Goal: Information Seeking & Learning: Find contact information

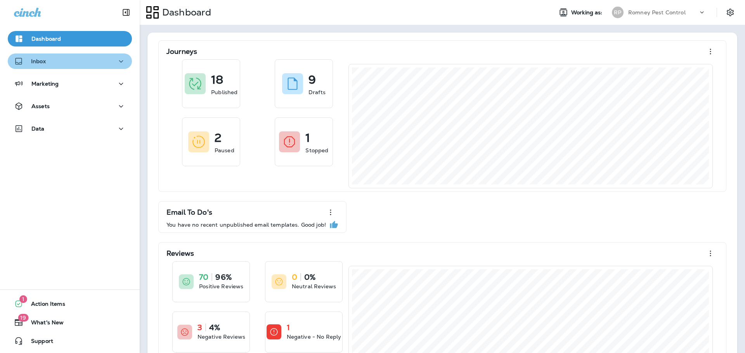
click at [72, 58] on div "Inbox" at bounding box center [70, 62] width 112 height 10
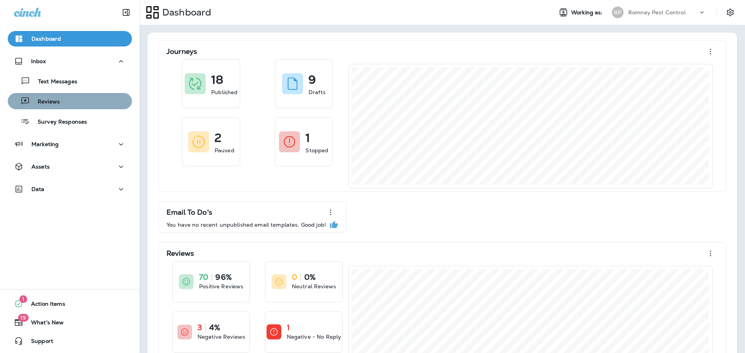
click at [72, 102] on div "Reviews" at bounding box center [70, 101] width 118 height 12
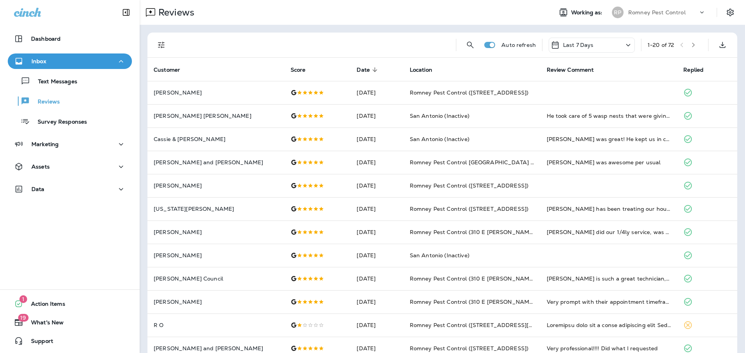
click at [160, 42] on icon "Filters" at bounding box center [161, 45] width 7 height 7
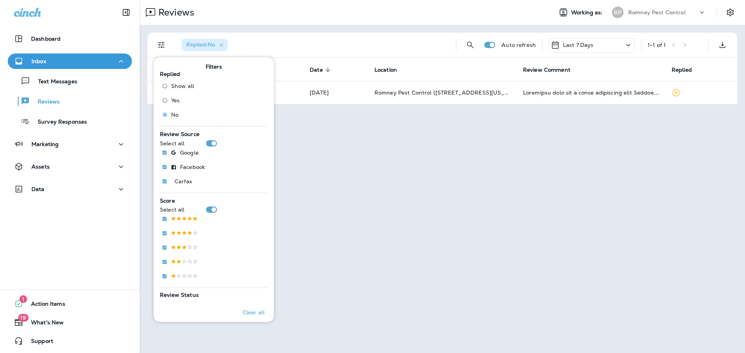
click at [427, 16] on div "Reviews" at bounding box center [343, 13] width 406 height 16
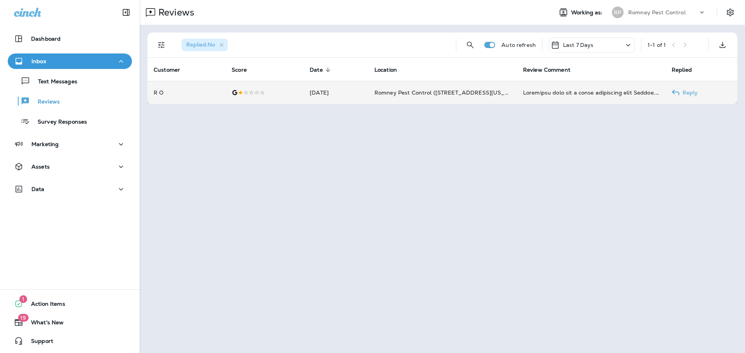
click at [303, 88] on td "[DATE]" at bounding box center [335, 92] width 65 height 23
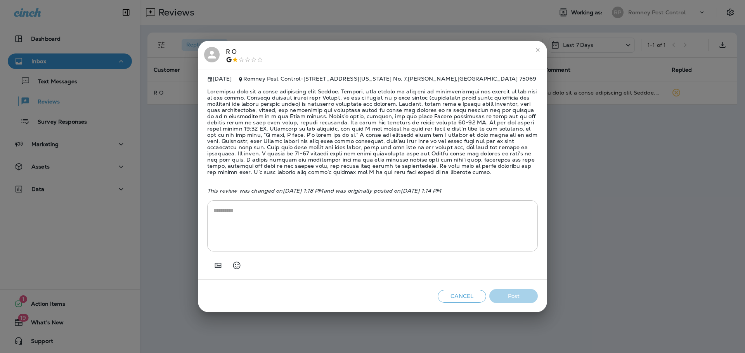
click at [217, 49] on icon at bounding box center [212, 55] width 12 height 12
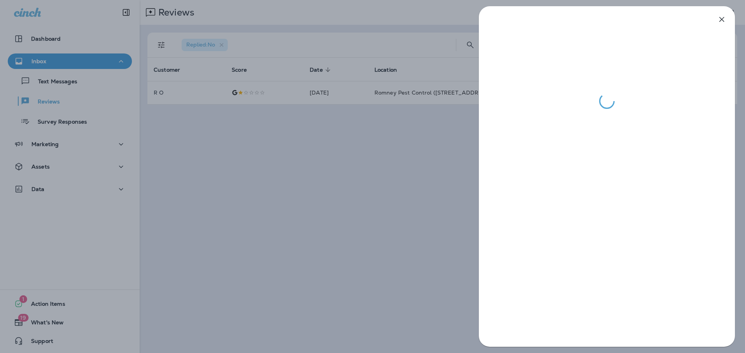
click at [297, 152] on div at bounding box center [372, 176] width 745 height 353
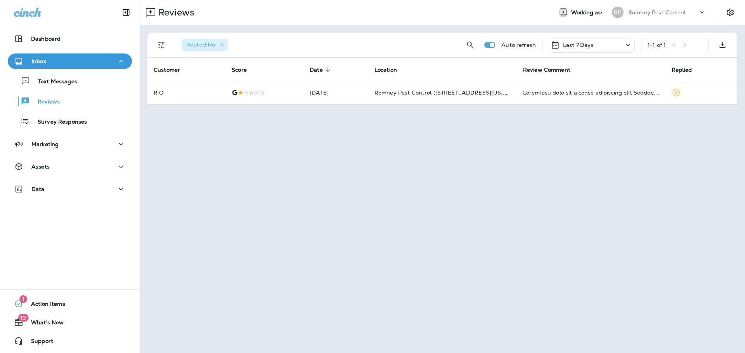
click at [679, 5] on div "[PERSON_NAME] Pest Control" at bounding box center [658, 13] width 103 height 16
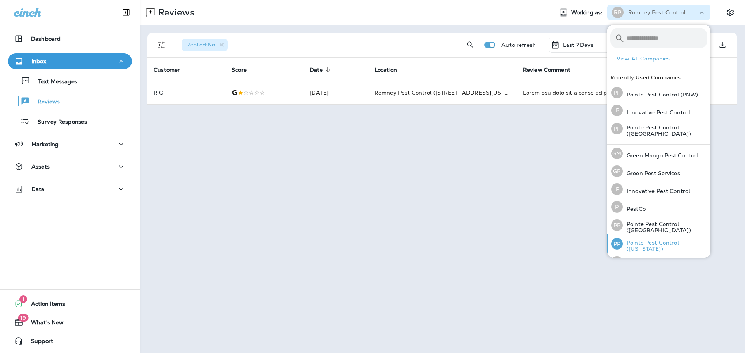
scroll to position [32, 0]
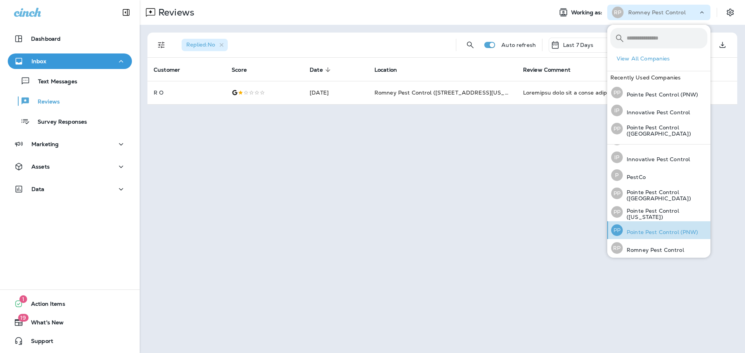
click at [646, 232] on p "Pointe Pest Control (PNW)" at bounding box center [660, 232] width 76 height 6
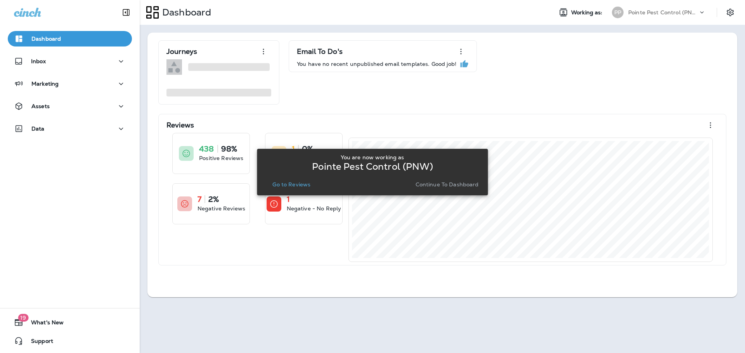
click at [301, 185] on p "Go to Reviews" at bounding box center [291, 185] width 38 height 6
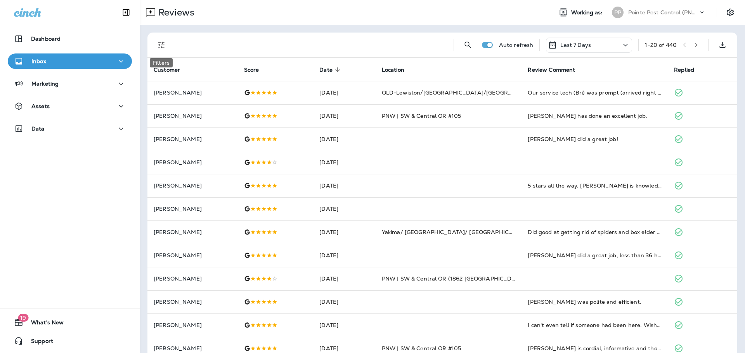
click at [163, 49] on icon "Filters" at bounding box center [161, 44] width 9 height 9
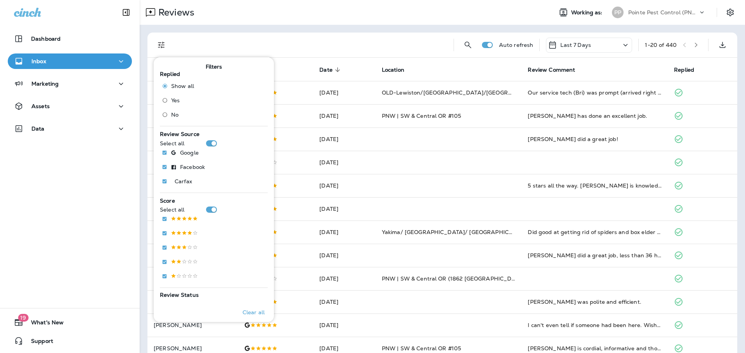
click at [172, 114] on span "No" at bounding box center [174, 115] width 7 height 6
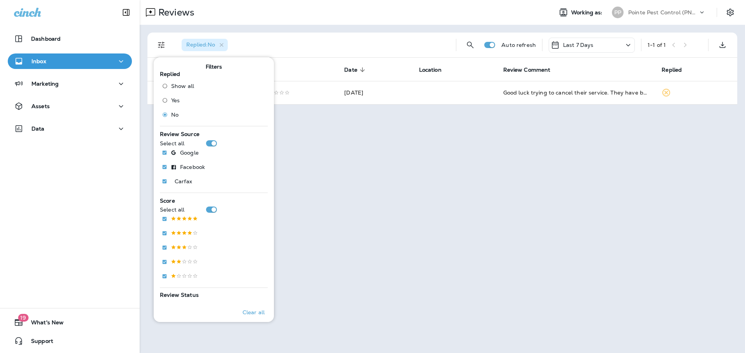
click at [363, 33] on div "Replied : No" at bounding box center [312, 45] width 274 height 25
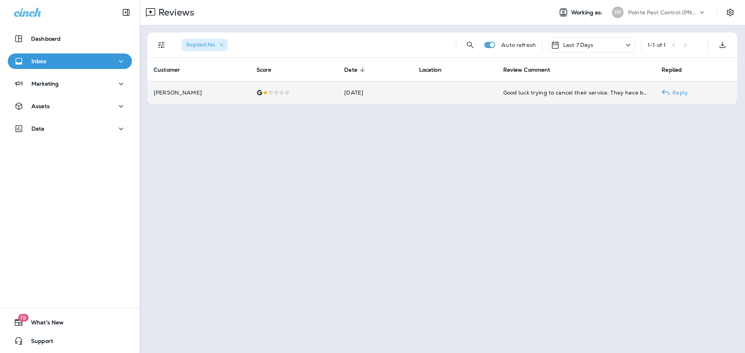
click at [341, 89] on td "[DATE]" at bounding box center [375, 92] width 74 height 23
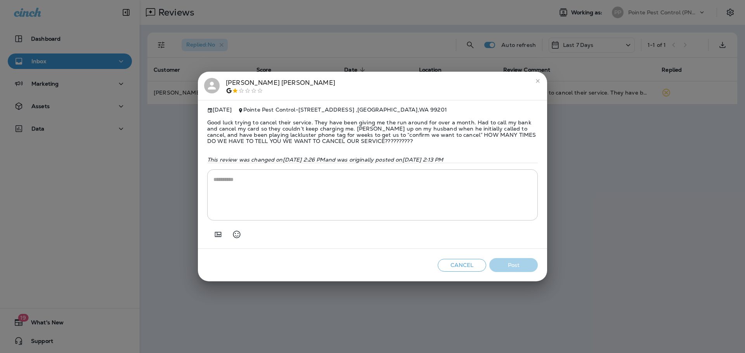
click at [211, 92] on h2 "[PERSON_NAME]" at bounding box center [372, 86] width 349 height 29
click at [213, 84] on icon at bounding box center [212, 86] width 8 height 8
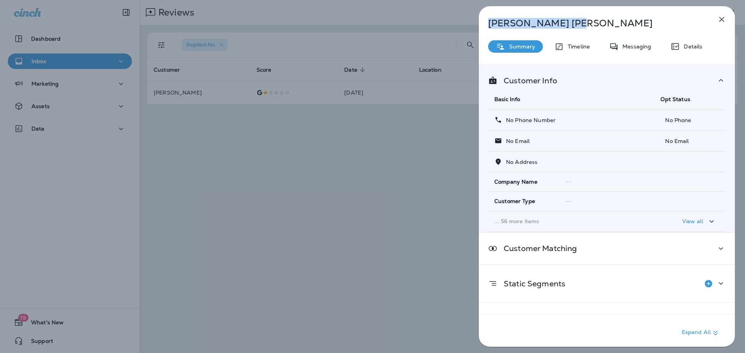
drag, startPoint x: 538, startPoint y: 22, endPoint x: 476, endPoint y: 22, distance: 61.7
click at [476, 22] on div "[PERSON_NAME] Summary Timeline Messaging Details Customer Info Basic Info Opt S…" at bounding box center [607, 176] width 276 height 353
copy p "[PERSON_NAME]"
click at [259, 163] on div "[PERSON_NAME] Summary Timeline Messaging Details Customer Info Basic Info Opt S…" at bounding box center [372, 176] width 745 height 353
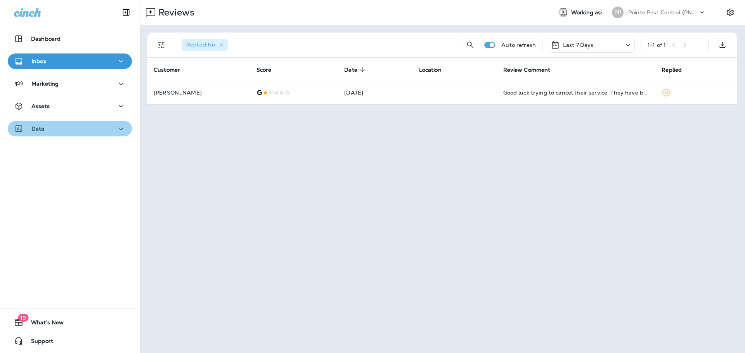
click at [102, 128] on div "Data" at bounding box center [70, 129] width 112 height 10
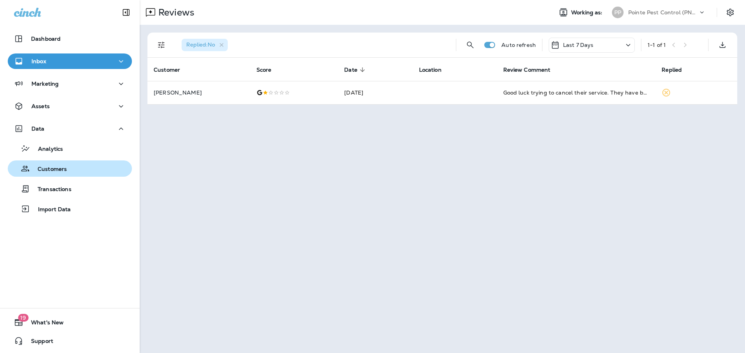
click at [84, 168] on div "Customers" at bounding box center [70, 169] width 118 height 12
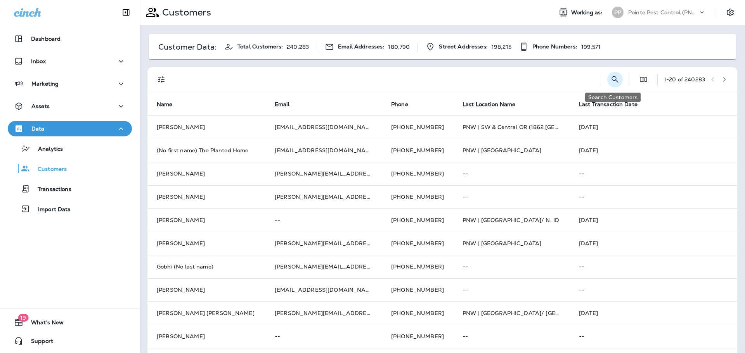
click at [610, 74] on button "Search Customers" at bounding box center [615, 80] width 16 height 16
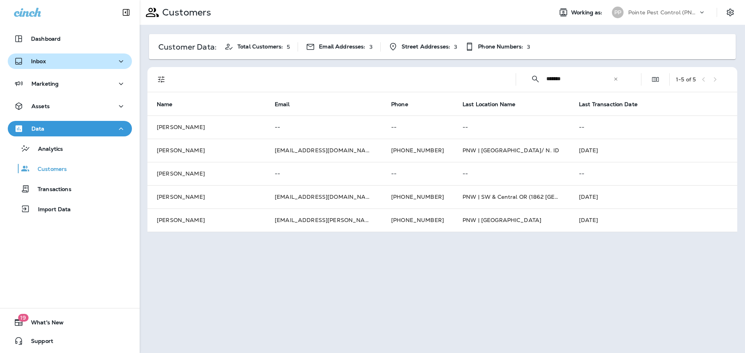
type input "*******"
click at [59, 66] on button "Inbox" at bounding box center [70, 62] width 124 height 16
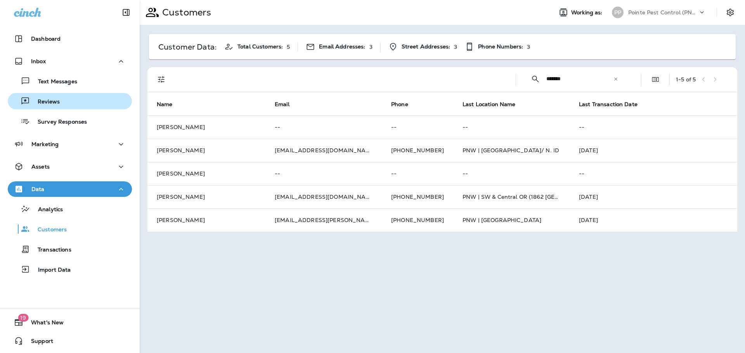
click at [59, 103] on div "Reviews" at bounding box center [70, 101] width 118 height 12
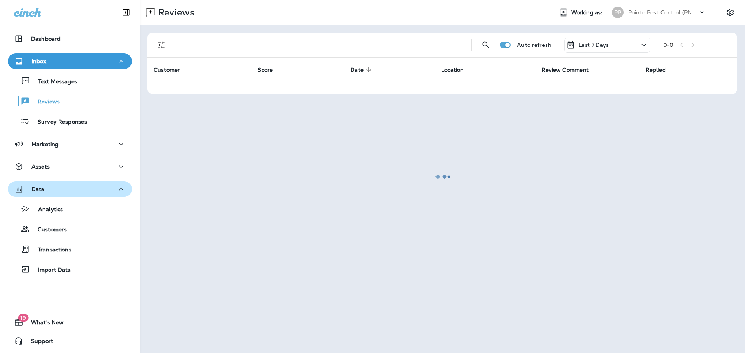
click at [83, 192] on div "Data" at bounding box center [70, 190] width 112 height 10
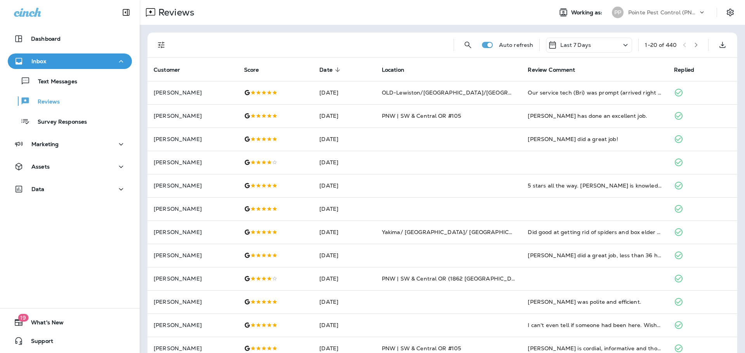
click at [669, 6] on div "PP Pointe Pest Control (PNW)" at bounding box center [658, 13] width 103 height 16
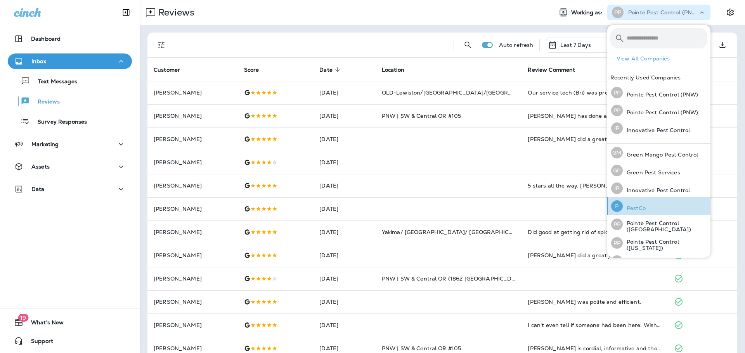
click at [672, 199] on button "P PestCo" at bounding box center [658, 206] width 103 height 18
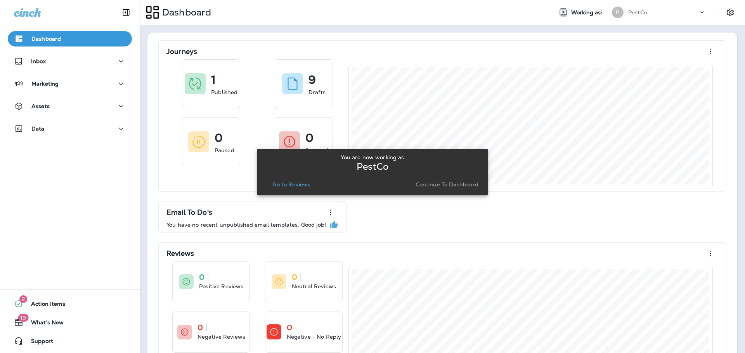
click at [627, 16] on div "P" at bounding box center [617, 13] width 21 height 12
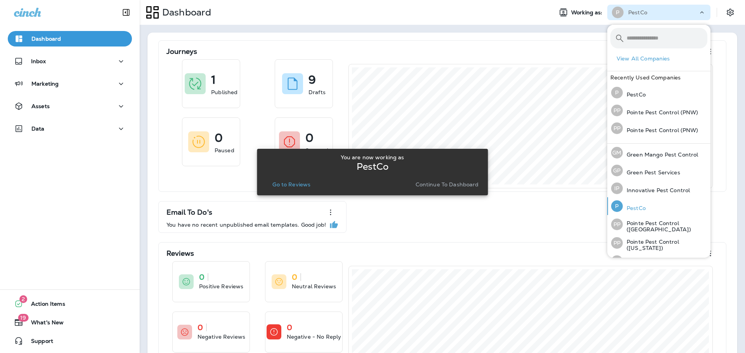
scroll to position [32, 0]
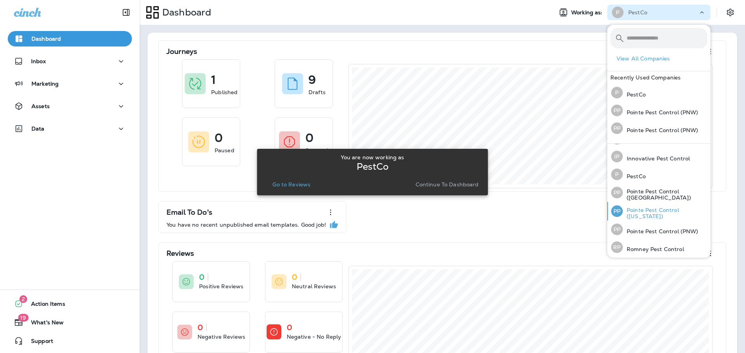
click at [662, 212] on p "Pointe Pest Control ([US_STATE])" at bounding box center [664, 213] width 85 height 12
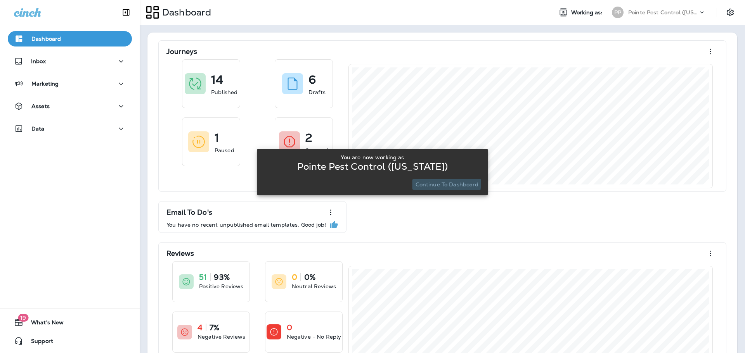
click at [434, 183] on p "Continue to Dashboard" at bounding box center [446, 185] width 63 height 6
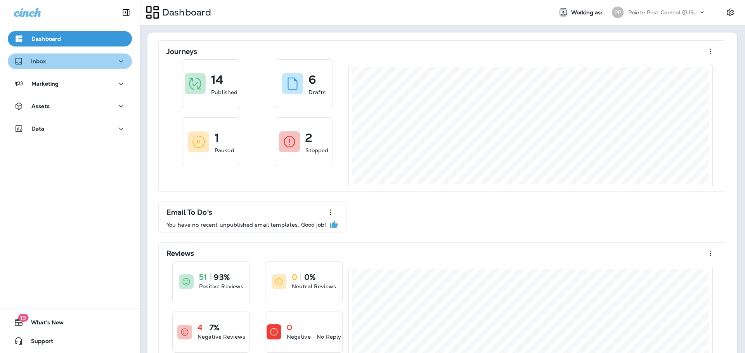
click at [35, 60] on p "Inbox" at bounding box center [38, 61] width 15 height 6
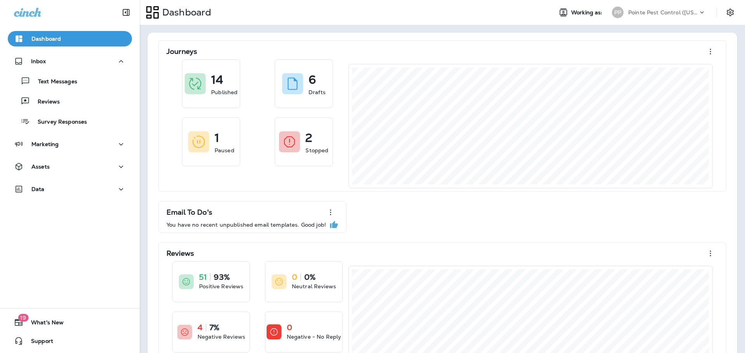
click at [70, 111] on div "Text Messages Reviews Survey Responses" at bounding box center [70, 99] width 124 height 61
click at [71, 106] on div "Reviews" at bounding box center [70, 101] width 118 height 12
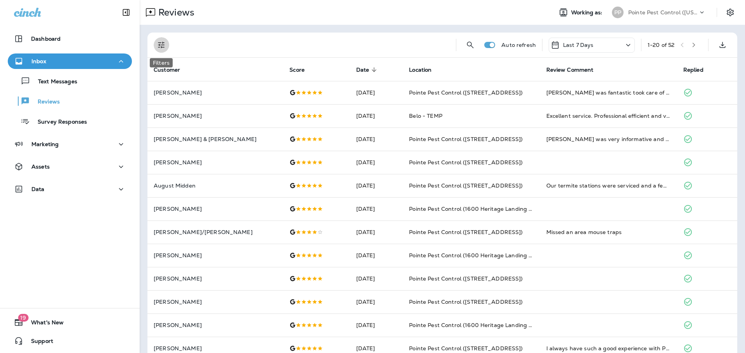
drag, startPoint x: 158, startPoint y: 46, endPoint x: 162, endPoint y: 55, distance: 10.1
click at [158, 46] on icon "Filters" at bounding box center [161, 44] width 9 height 9
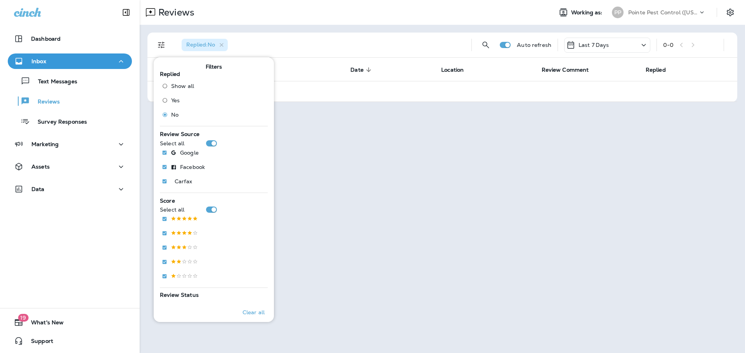
click at [422, 36] on div "Replied : No" at bounding box center [320, 45] width 290 height 25
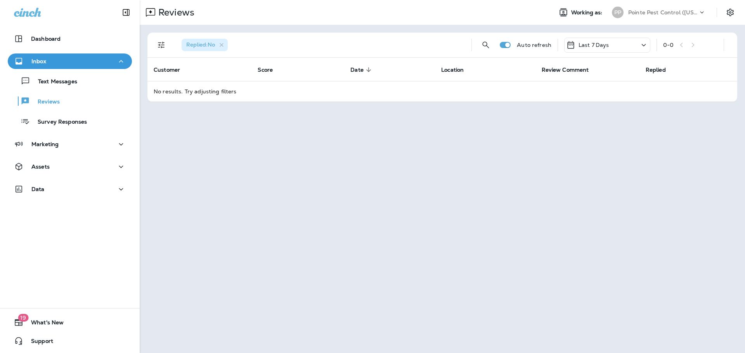
click at [679, 14] on p "Pointe Pest Control ([US_STATE])" at bounding box center [663, 12] width 70 height 6
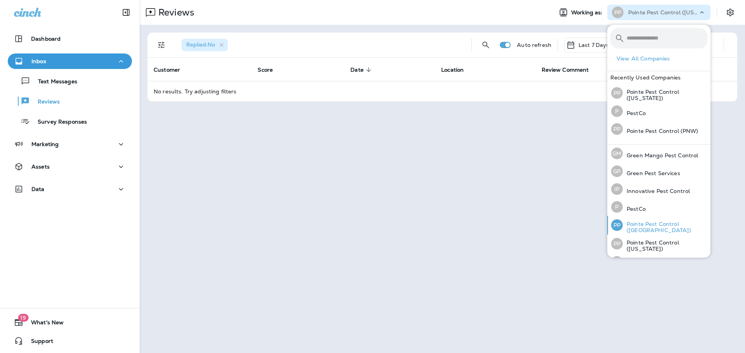
click at [666, 229] on p "Pointe Pest Control ([GEOGRAPHIC_DATA])" at bounding box center [664, 227] width 85 height 12
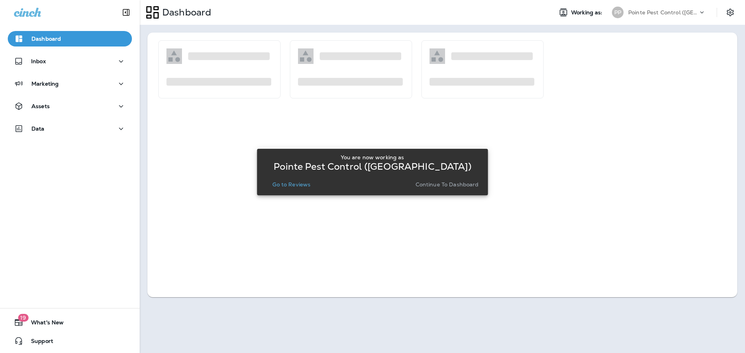
click at [295, 184] on p "Go to Reviews" at bounding box center [291, 185] width 38 height 6
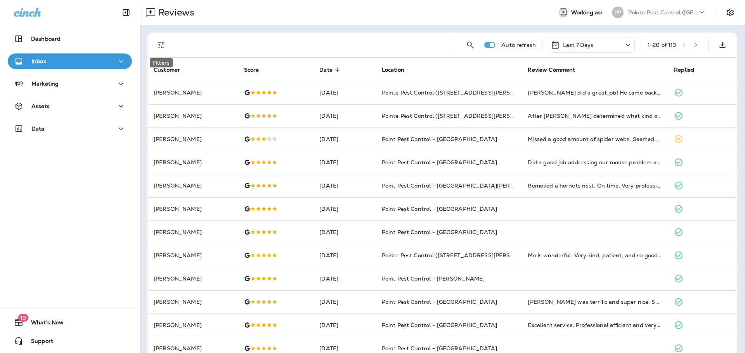
click at [162, 45] on icon "Filters" at bounding box center [161, 44] width 9 height 9
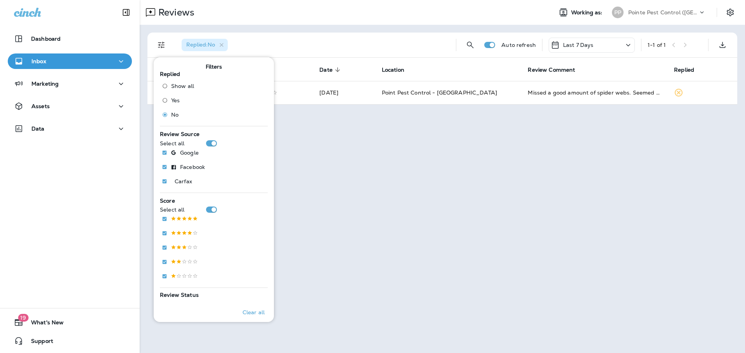
click at [291, 34] on div "Replied : No" at bounding box center [312, 45] width 274 height 25
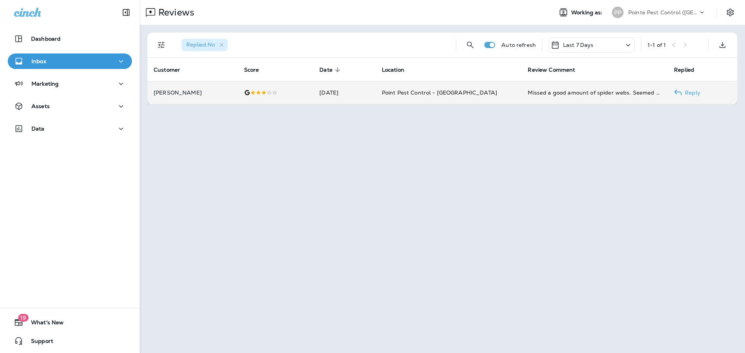
click at [313, 97] on td "[DATE]" at bounding box center [344, 92] width 62 height 23
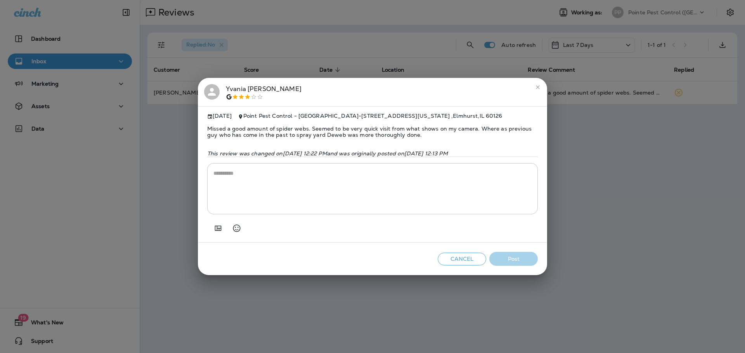
click at [244, 87] on div "[PERSON_NAME]" at bounding box center [264, 92] width 76 height 16
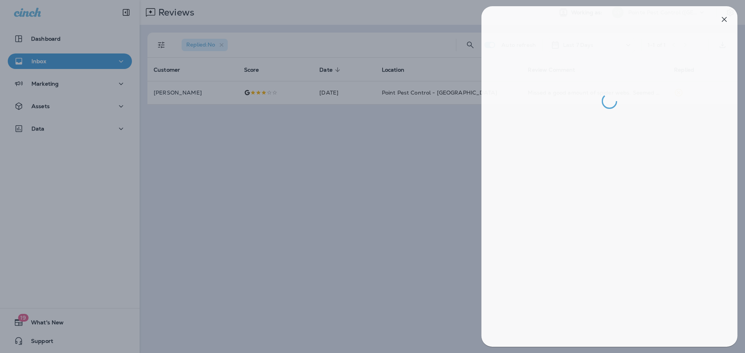
click at [347, 173] on div at bounding box center [375, 176] width 745 height 353
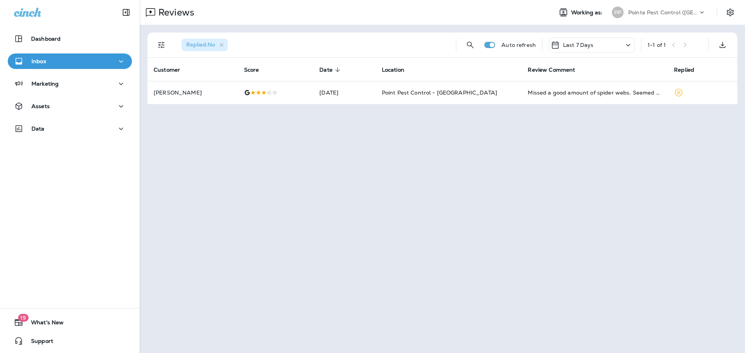
click at [672, 15] on div "Pointe Pest Control ([GEOGRAPHIC_DATA])" at bounding box center [663, 13] width 70 height 12
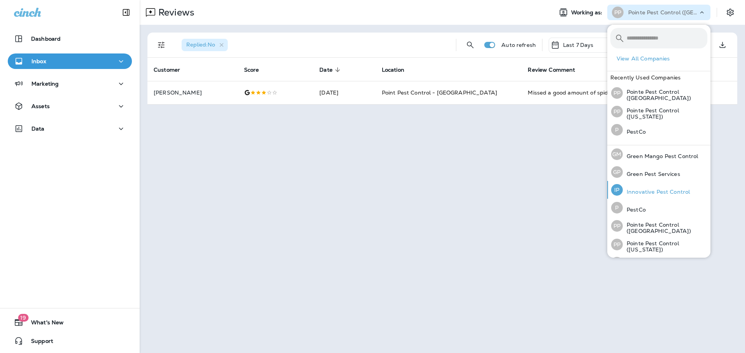
click at [653, 189] on p "Innovative Pest Control" at bounding box center [655, 192] width 67 height 6
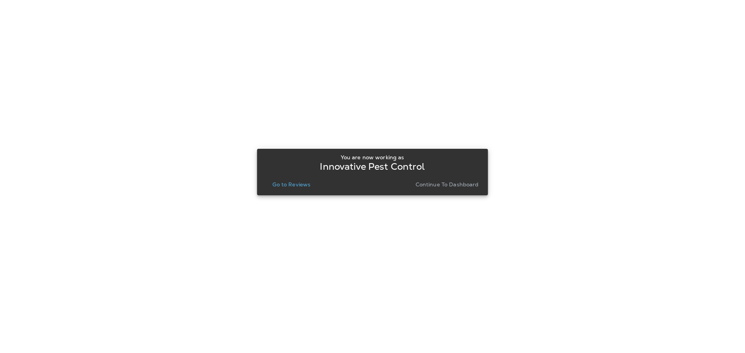
click at [288, 180] on button "Go to Reviews" at bounding box center [291, 184] width 44 height 11
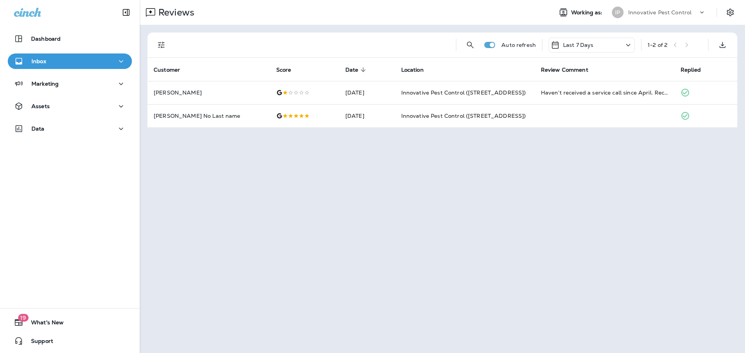
click at [671, 10] on p "Innovative Pest Control" at bounding box center [659, 12] width 63 height 6
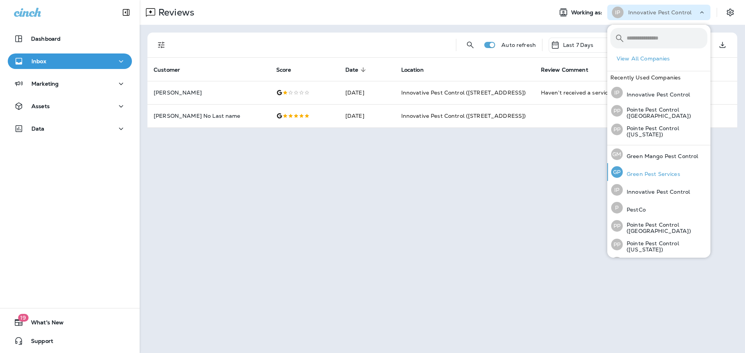
click at [661, 173] on p "Green Pest Services" at bounding box center [650, 174] width 57 height 6
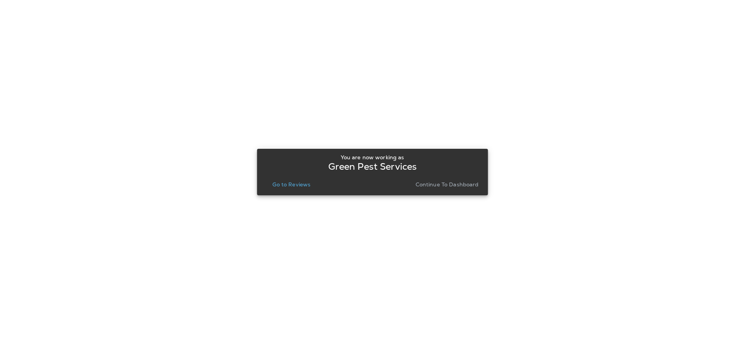
click at [299, 182] on p "Go to Reviews" at bounding box center [291, 185] width 38 height 6
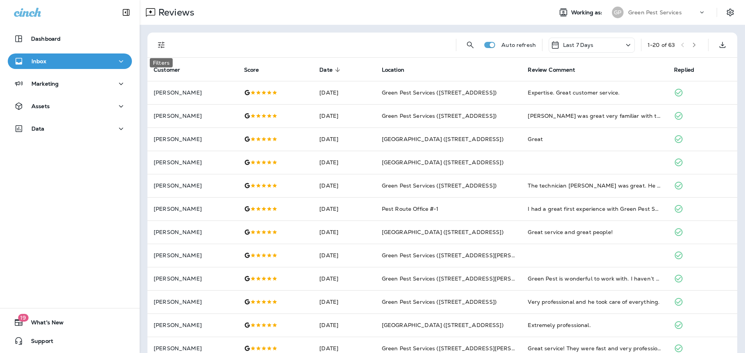
drag, startPoint x: 160, startPoint y: 50, endPoint x: 169, endPoint y: 62, distance: 15.6
click at [160, 50] on button "Filters" at bounding box center [162, 45] width 16 height 16
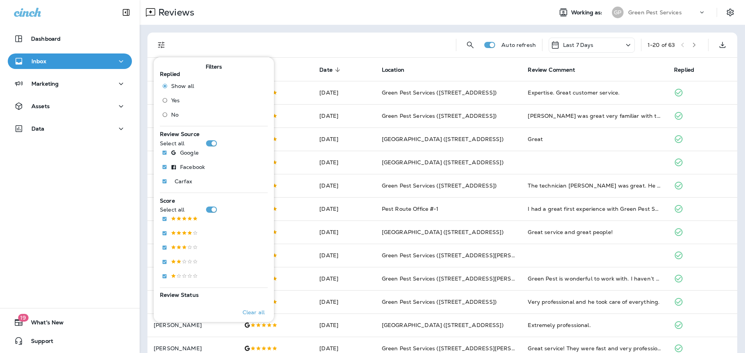
click at [171, 116] on span "No" at bounding box center [174, 115] width 7 height 6
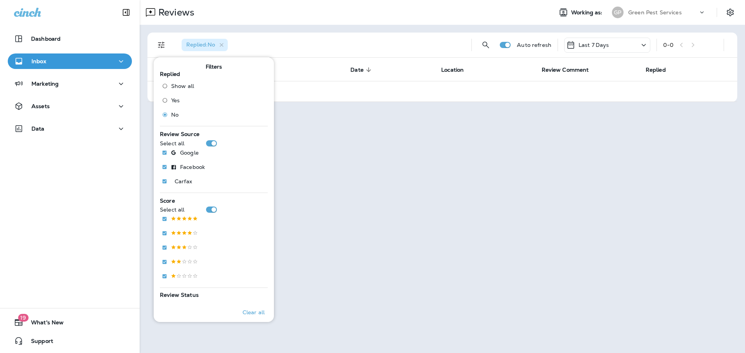
click at [466, 209] on div "Reviews Working as: [PERSON_NAME] Pest Services Replied : No Auto refresh Last …" at bounding box center [442, 176] width 605 height 353
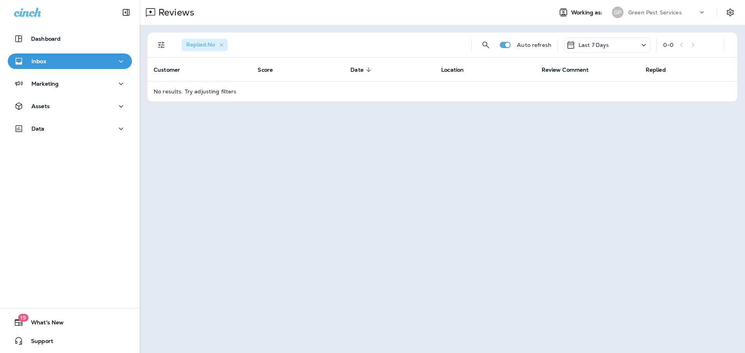
click at [673, 11] on p "Green Pest Services" at bounding box center [655, 12] width 54 height 6
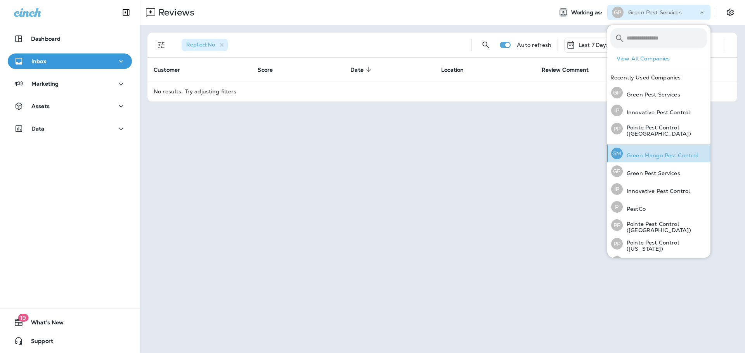
click at [655, 149] on div "[PERSON_NAME] Mango Pest Control" at bounding box center [654, 154] width 93 height 18
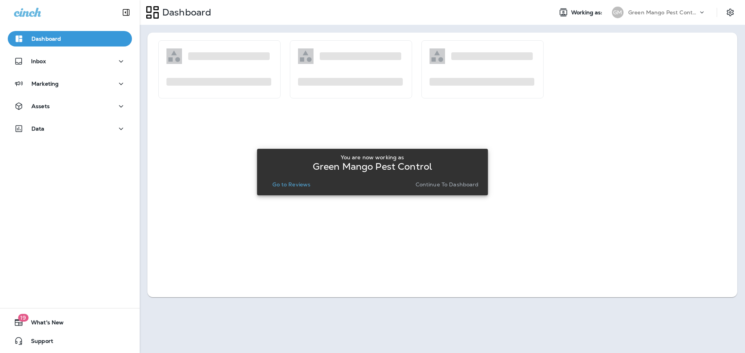
click at [298, 187] on p "Go to Reviews" at bounding box center [291, 185] width 38 height 6
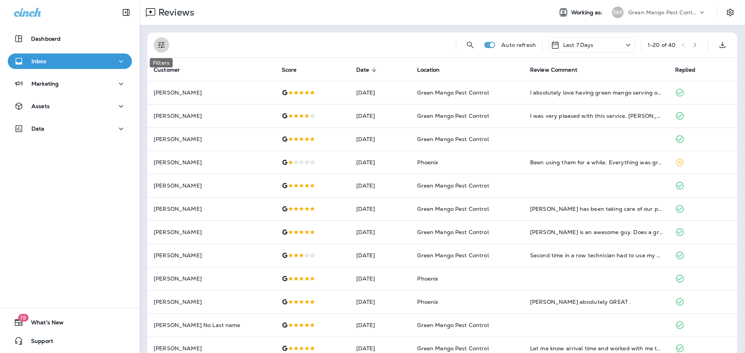
drag, startPoint x: 164, startPoint y: 43, endPoint x: 163, endPoint y: 54, distance: 10.9
click at [164, 43] on icon "Filters" at bounding box center [161, 45] width 7 height 7
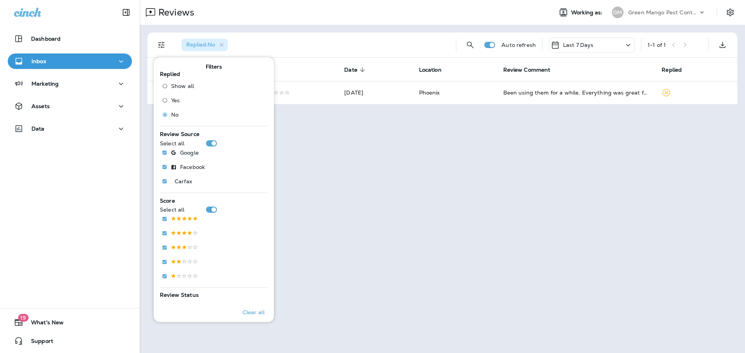
click at [412, 16] on div "Reviews" at bounding box center [343, 13] width 406 height 16
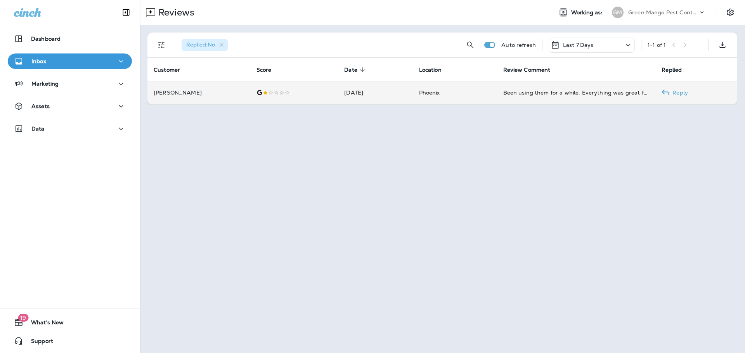
click at [388, 95] on td "[DATE]" at bounding box center [375, 92] width 74 height 23
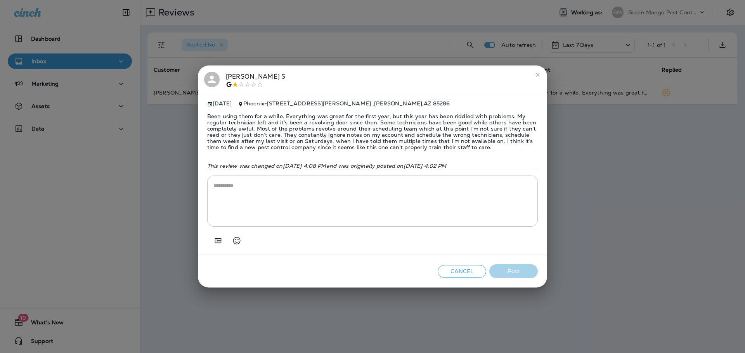
click at [236, 75] on div "[PERSON_NAME]" at bounding box center [255, 80] width 59 height 16
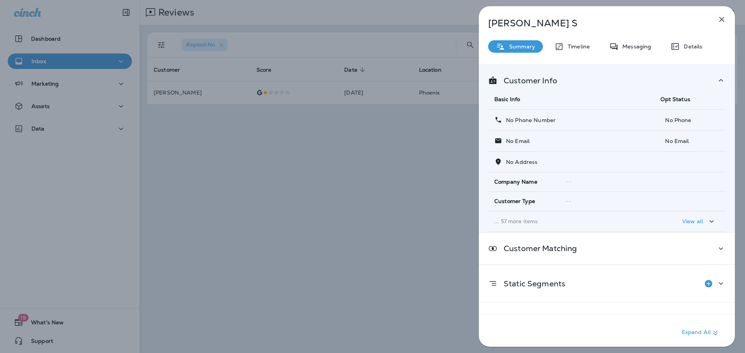
click at [372, 145] on div "[PERSON_NAME] S Summary Timeline Messaging Details Customer Info Basic Info Opt…" at bounding box center [372, 176] width 745 height 353
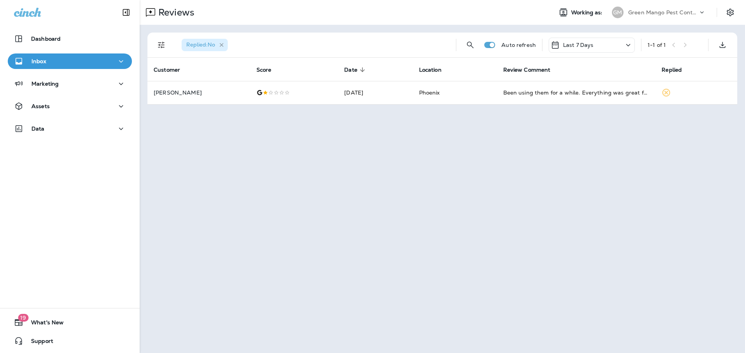
click at [220, 45] on icon "button" at bounding box center [221, 45] width 7 height 7
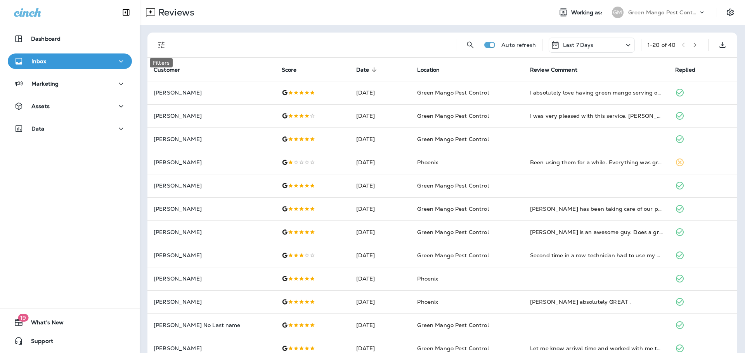
click at [160, 47] on icon "Filters" at bounding box center [161, 44] width 9 height 9
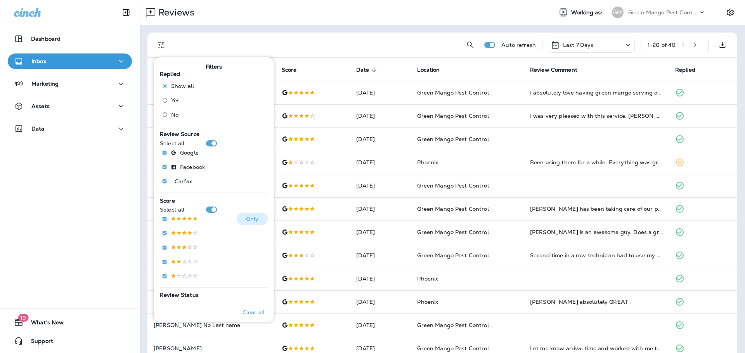
drag, startPoint x: 179, startPoint y: 223, endPoint x: 172, endPoint y: 155, distance: 67.9
click at [179, 223] on label at bounding box center [178, 219] width 40 height 12
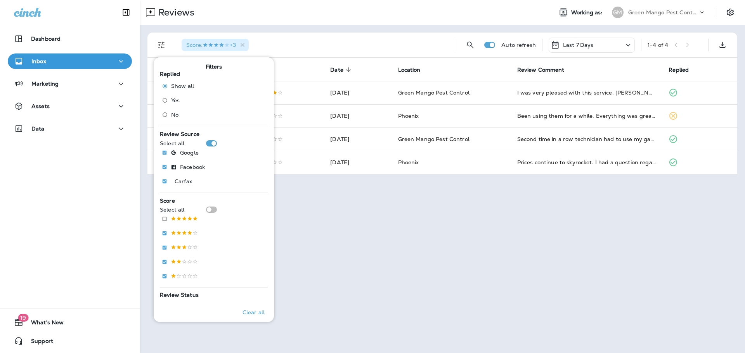
click at [339, 25] on div "Score : +3 Auto refresh Last 7 Days 1 - 4 of 4 Customer Score Date sorted desce…" at bounding box center [442, 103] width 605 height 157
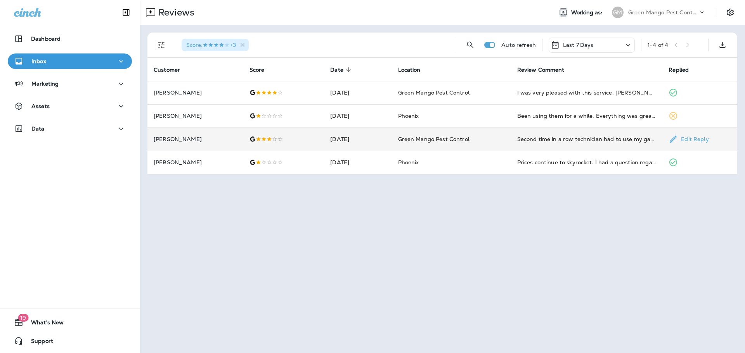
click at [377, 141] on td "[DATE]" at bounding box center [357, 139] width 67 height 23
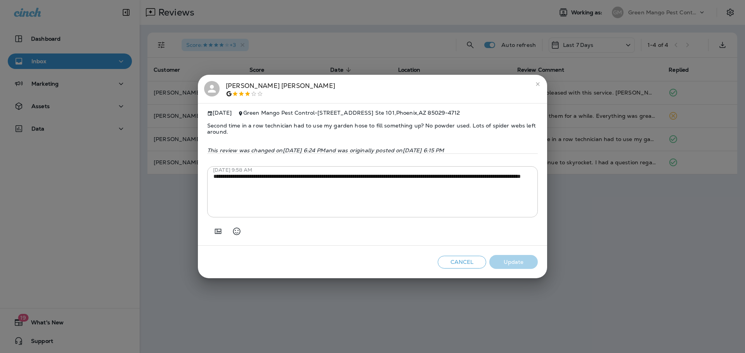
click at [240, 83] on div "[PERSON_NAME]" at bounding box center [280, 89] width 109 height 16
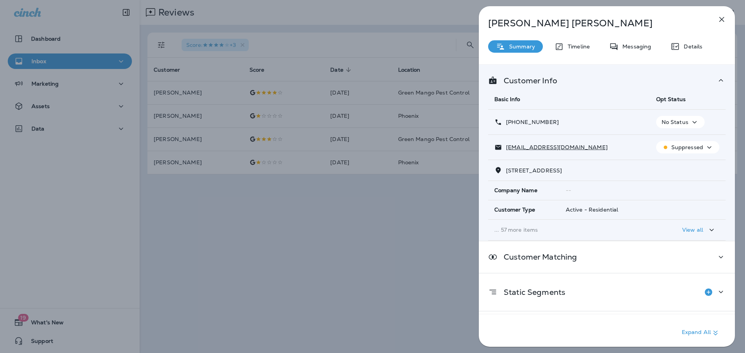
click at [305, 214] on div "[PERSON_NAME] Summary Timeline Messaging Details Customer Info Basic Info Opt S…" at bounding box center [372, 176] width 745 height 353
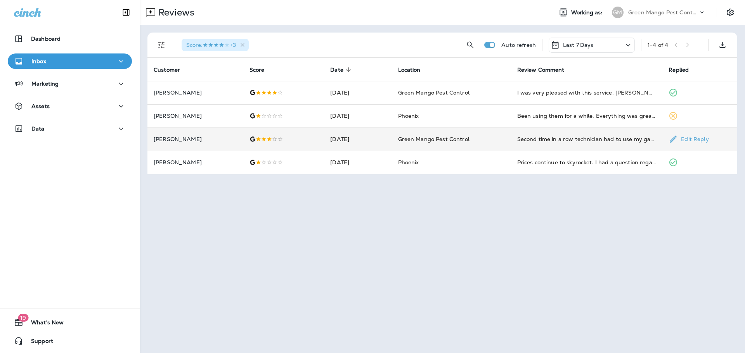
click at [337, 137] on td "[DATE]" at bounding box center [357, 139] width 67 height 23
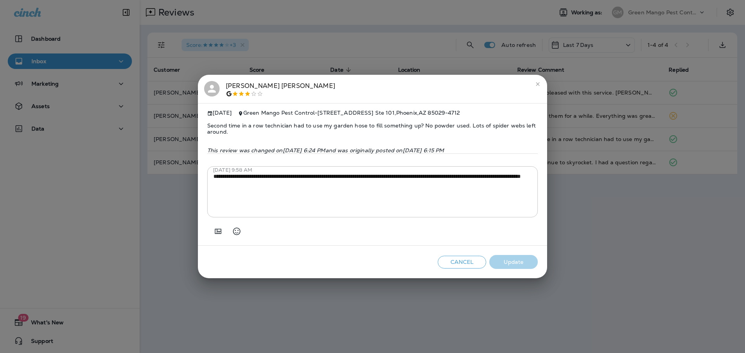
click at [361, 30] on div "**********" at bounding box center [372, 176] width 745 height 353
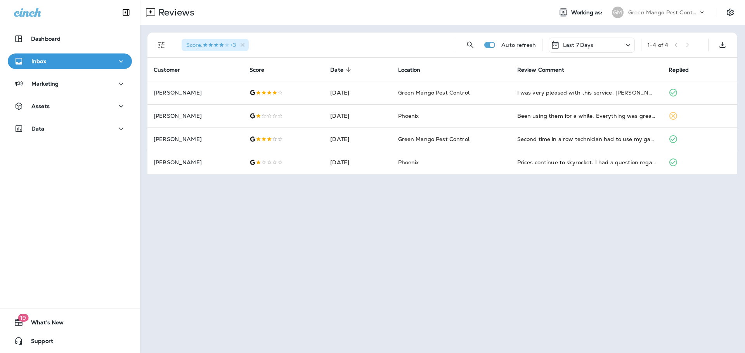
click at [705, 14] on div at bounding box center [705, 15] width 15 height 12
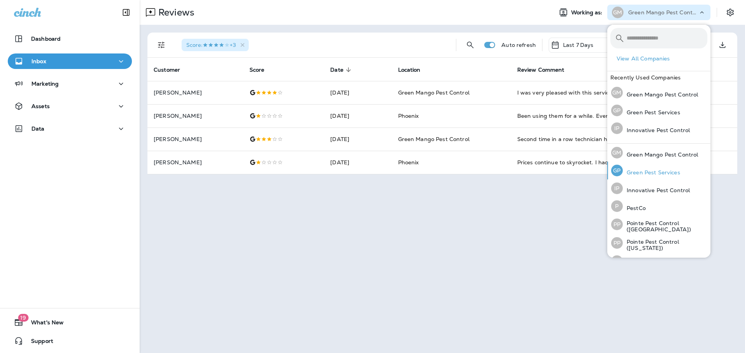
scroll to position [32, 0]
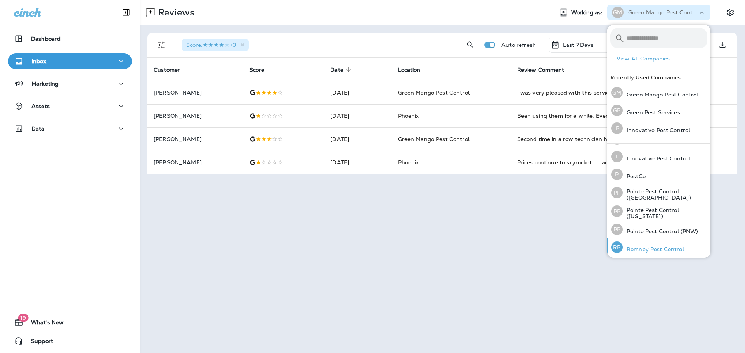
click at [656, 249] on p "Romney Pest Control" at bounding box center [652, 249] width 61 height 6
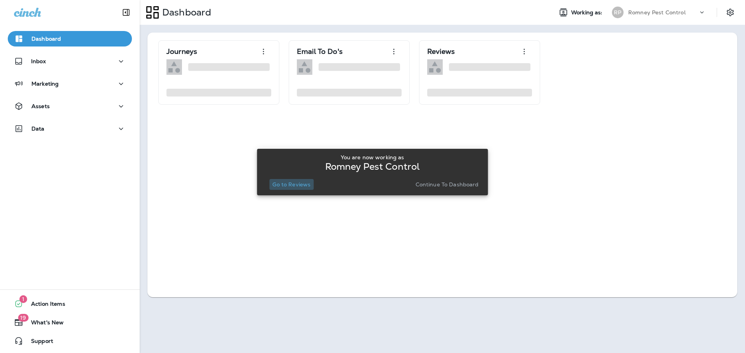
click at [298, 188] on button "Go to Reviews" at bounding box center [291, 184] width 44 height 11
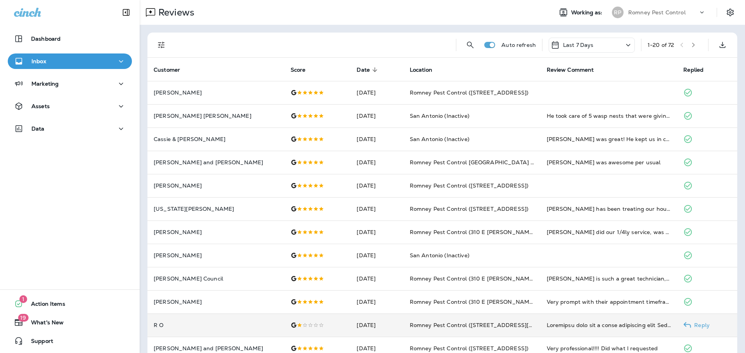
click at [371, 333] on td "[DATE]" at bounding box center [376, 325] width 53 height 23
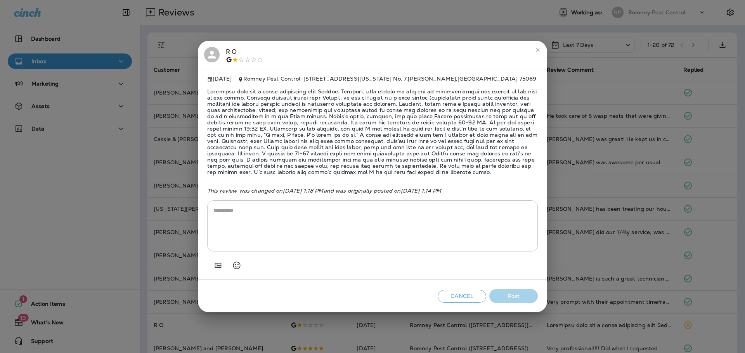
click at [183, 191] on div "R O [DATE] Romney Pest Control - [STREET_ADDRESS][US_STATE][PERSON_NAME] This r…" at bounding box center [372, 176] width 745 height 353
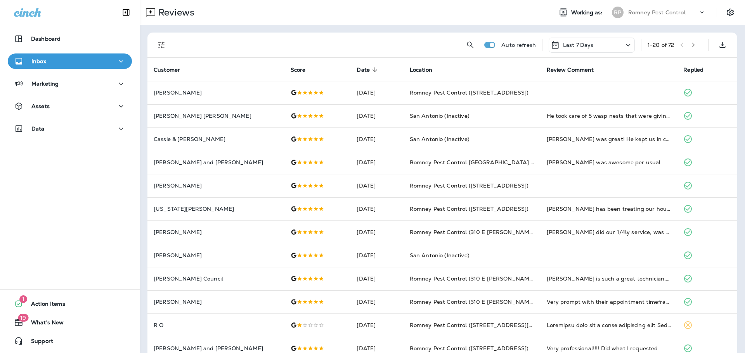
click at [648, 13] on p "Romney Pest Control" at bounding box center [656, 12] width 57 height 6
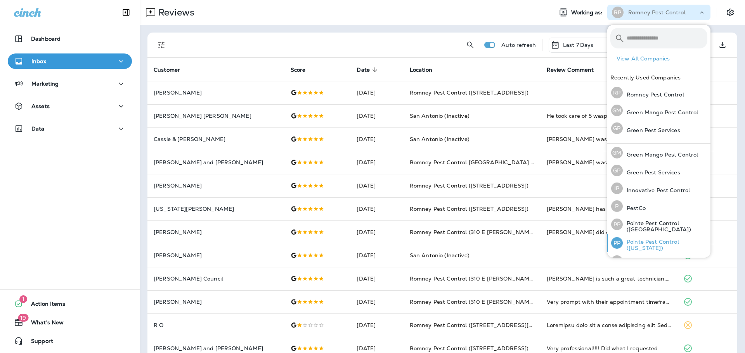
scroll to position [32, 0]
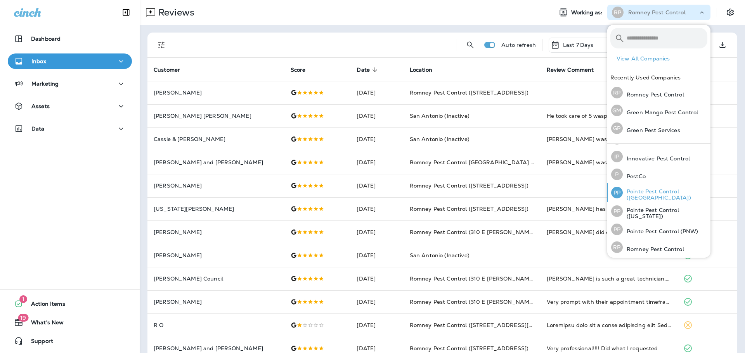
click at [655, 196] on p "Pointe Pest Control ([GEOGRAPHIC_DATA])" at bounding box center [664, 194] width 85 height 12
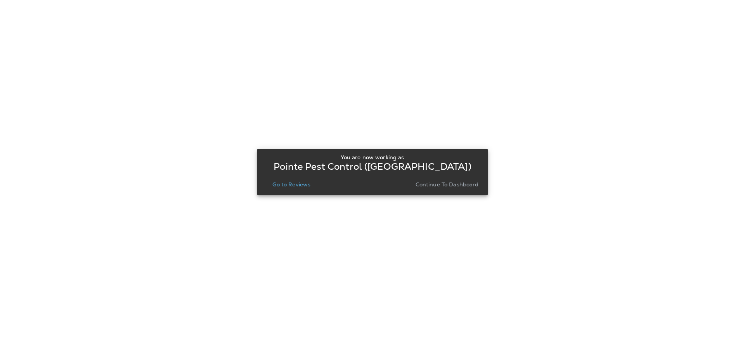
click at [292, 180] on button "Go to Reviews" at bounding box center [291, 184] width 44 height 11
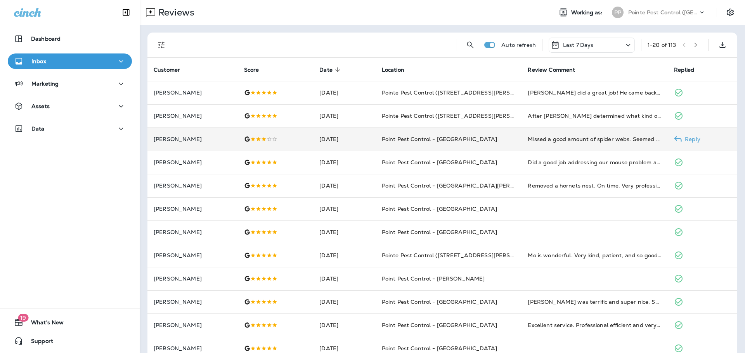
click at [211, 146] on td "[PERSON_NAME]" at bounding box center [192, 139] width 90 height 23
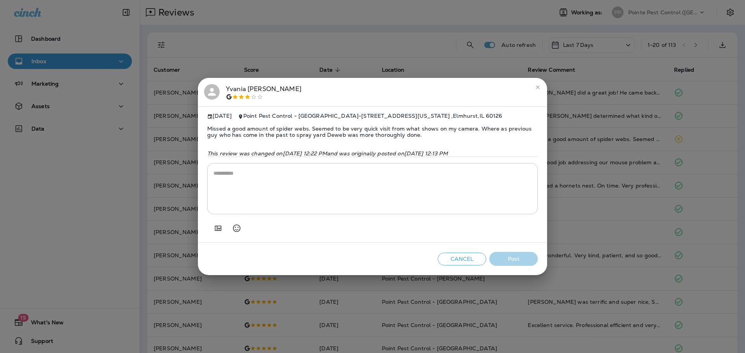
click at [216, 91] on icon at bounding box center [212, 92] width 12 height 12
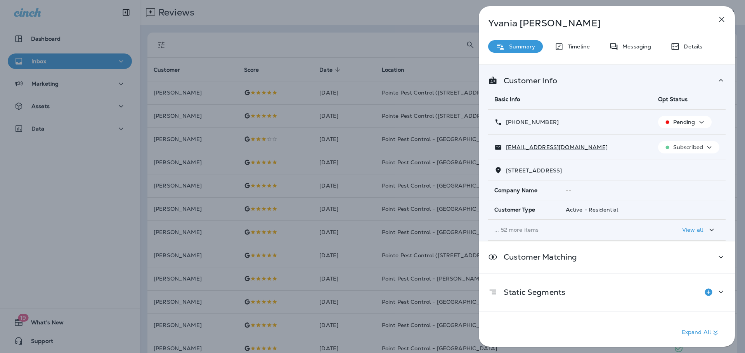
click at [257, 182] on div "[PERSON_NAME] Summary Timeline Messaging Details Customer Info Basic Info Opt S…" at bounding box center [372, 176] width 745 height 353
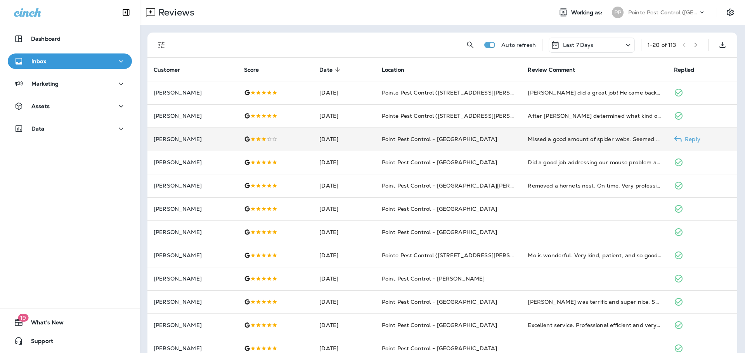
click at [358, 140] on td "[DATE]" at bounding box center [344, 139] width 62 height 23
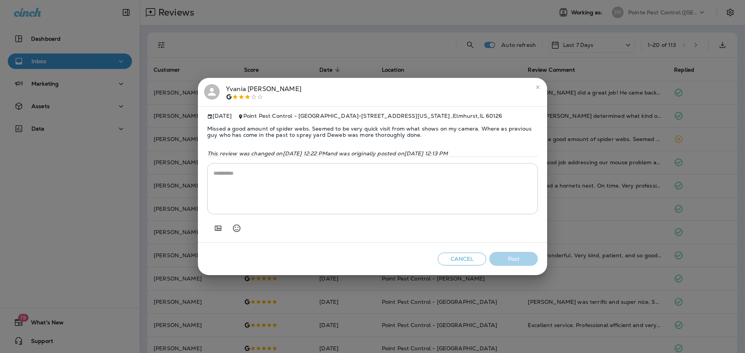
click at [228, 84] on div "[PERSON_NAME]" at bounding box center [264, 92] width 76 height 16
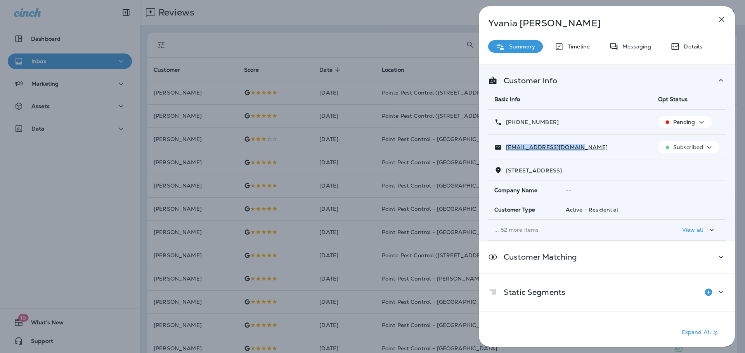
drag, startPoint x: 587, startPoint y: 150, endPoint x: 505, endPoint y: 149, distance: 82.6
click at [505, 149] on div "[EMAIL_ADDRESS][DOMAIN_NAME]" at bounding box center [569, 148] width 151 height 8
copy p "[EMAIL_ADDRESS][DOMAIN_NAME]"
drag, startPoint x: 556, startPoint y: 123, endPoint x: 512, endPoint y: 124, distance: 43.9
click at [512, 124] on div "[PHONE_NUMBER]" at bounding box center [569, 122] width 151 height 8
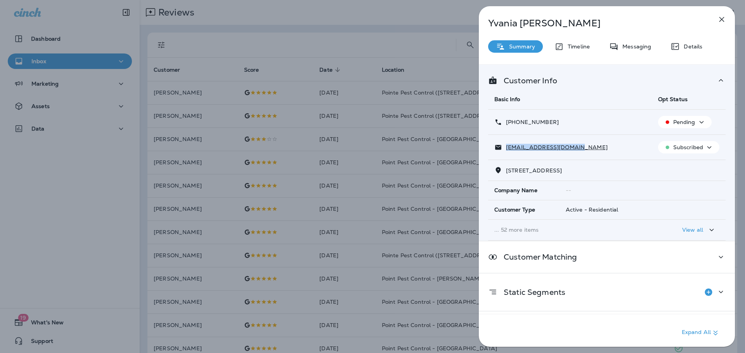
copy p "[PHONE_NUMBER]"
drag, startPoint x: 353, startPoint y: 273, endPoint x: 394, endPoint y: 327, distance: 68.3
click at [353, 273] on div "[PERSON_NAME] Summary Timeline Messaging Details Customer Info Basic Info Opt S…" at bounding box center [372, 176] width 745 height 353
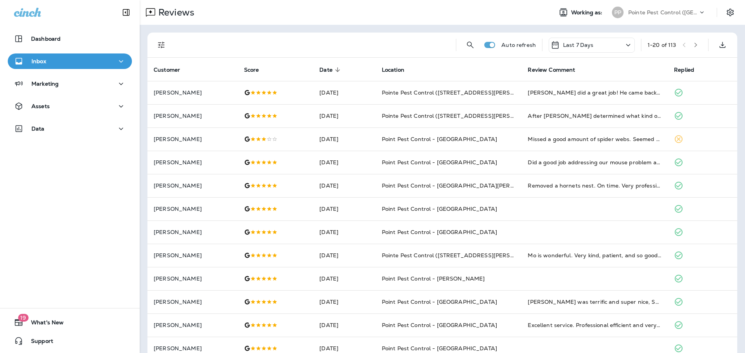
click at [667, 11] on p "Pointe Pest Control ([GEOGRAPHIC_DATA])" at bounding box center [663, 12] width 70 height 6
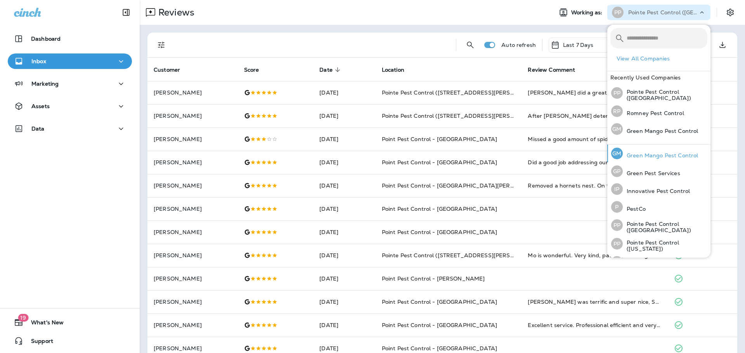
click at [663, 157] on p "Green Mango Pest Control" at bounding box center [659, 155] width 75 height 6
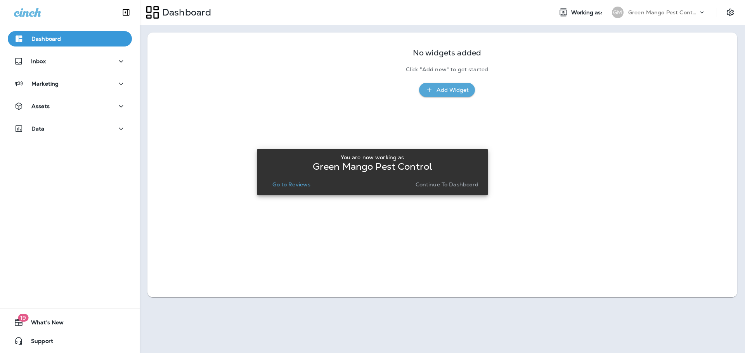
click at [299, 190] on div "You are now working as Green Mango Pest Control Go to Reviews Continue to Dashb…" at bounding box center [372, 172] width 218 height 42
click at [306, 187] on p "Go to Reviews" at bounding box center [291, 185] width 38 height 6
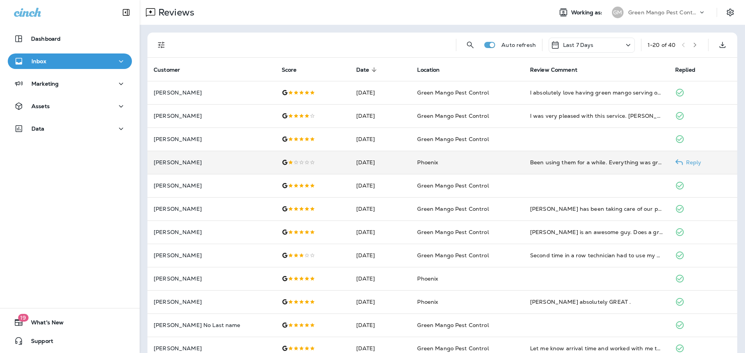
click at [233, 166] on td "[PERSON_NAME]" at bounding box center [211, 162] width 128 height 23
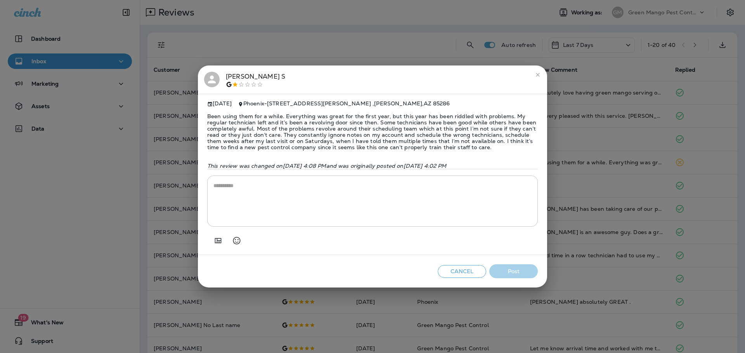
click at [288, 32] on div "[PERSON_NAME] [DATE] Phoenix - [STREET_ADDRESS][PERSON_NAME] Been using them fo…" at bounding box center [372, 176] width 745 height 353
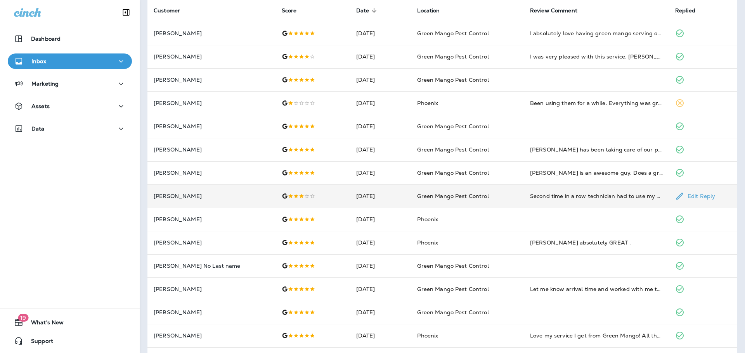
scroll to position [60, 0]
click at [288, 193] on div at bounding box center [313, 196] width 62 height 6
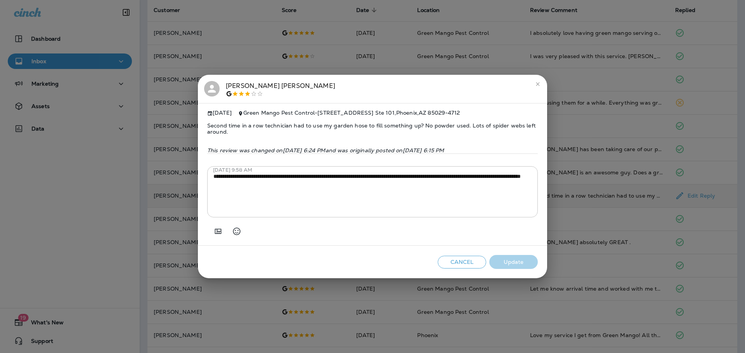
click at [244, 88] on div "[PERSON_NAME]" at bounding box center [280, 89] width 109 height 16
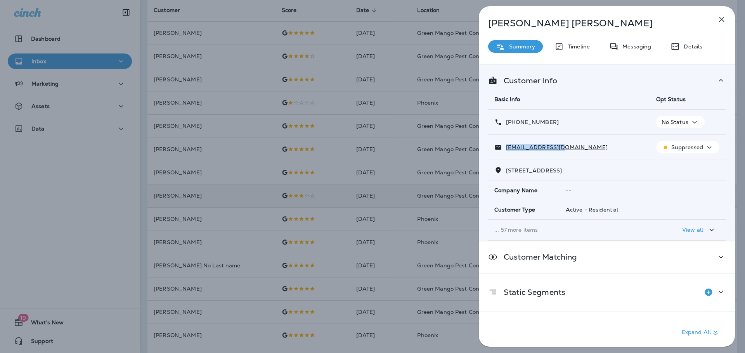
drag, startPoint x: 555, startPoint y: 148, endPoint x: 506, endPoint y: 149, distance: 49.3
click at [506, 149] on p "[EMAIL_ADDRESS][DOMAIN_NAME]" at bounding box center [554, 147] width 105 height 6
copy p "[EMAIL_ADDRESS][DOMAIN_NAME]"
drag, startPoint x: 557, startPoint y: 123, endPoint x: 513, endPoint y: 124, distance: 44.2
click at [513, 124] on div "[PHONE_NUMBER]" at bounding box center [568, 122] width 149 height 8
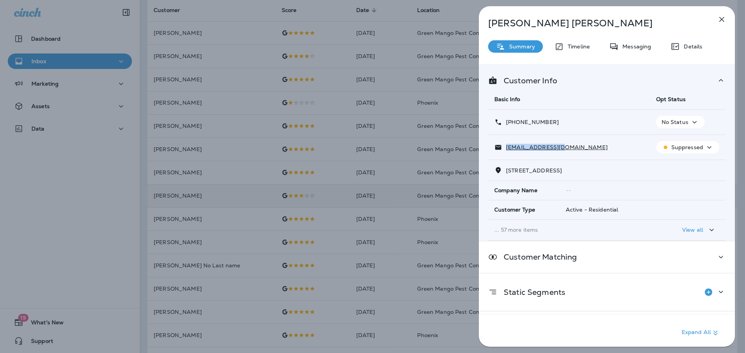
copy p "[PHONE_NUMBER]"
click at [403, 138] on div "[PERSON_NAME] Summary Timeline Messaging Details Customer Info Basic Info Opt S…" at bounding box center [372, 176] width 745 height 353
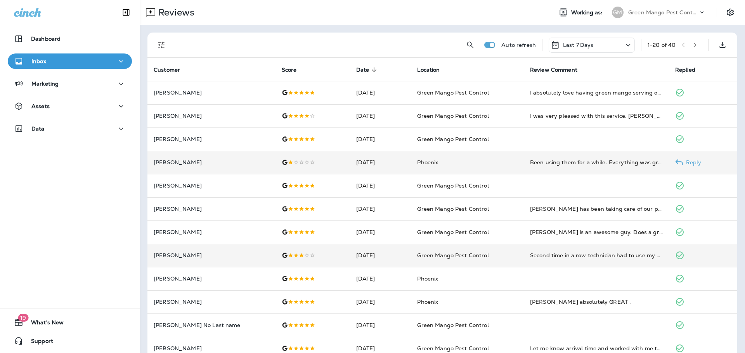
click at [228, 154] on td "[PERSON_NAME]" at bounding box center [211, 162] width 128 height 23
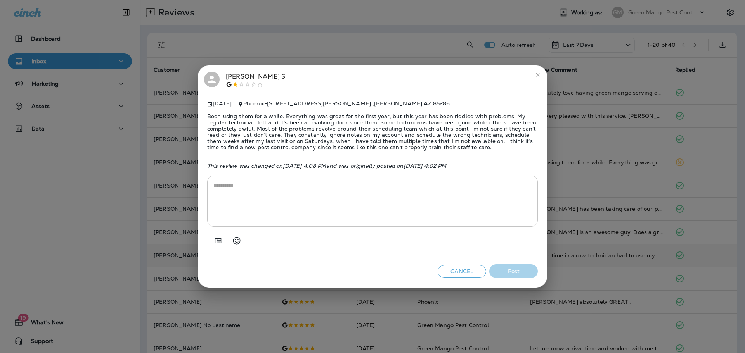
click at [239, 40] on div "[PERSON_NAME] [DATE] Phoenix - [STREET_ADDRESS][PERSON_NAME] Been using them fo…" at bounding box center [372, 176] width 745 height 353
